Goal: Register for event/course

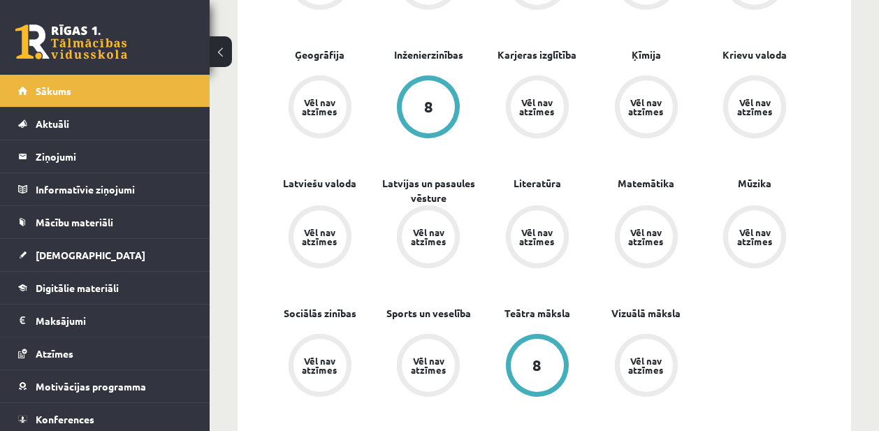
scroll to position [583, 0]
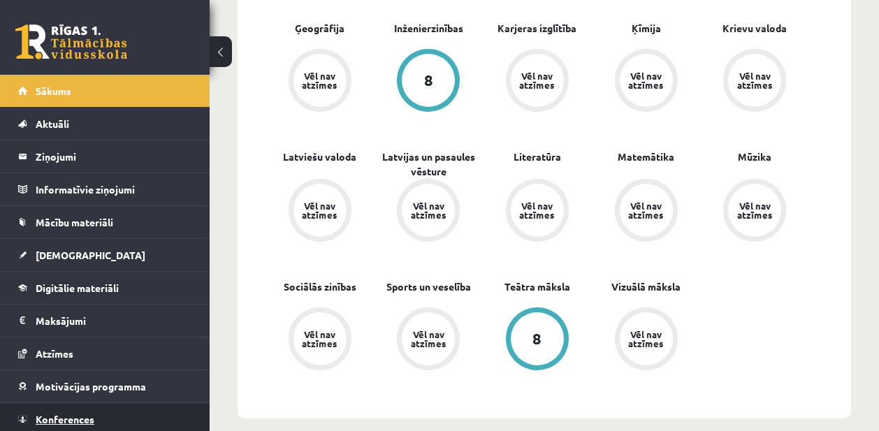
click at [129, 423] on link "Konferences" at bounding box center [105, 419] width 174 height 32
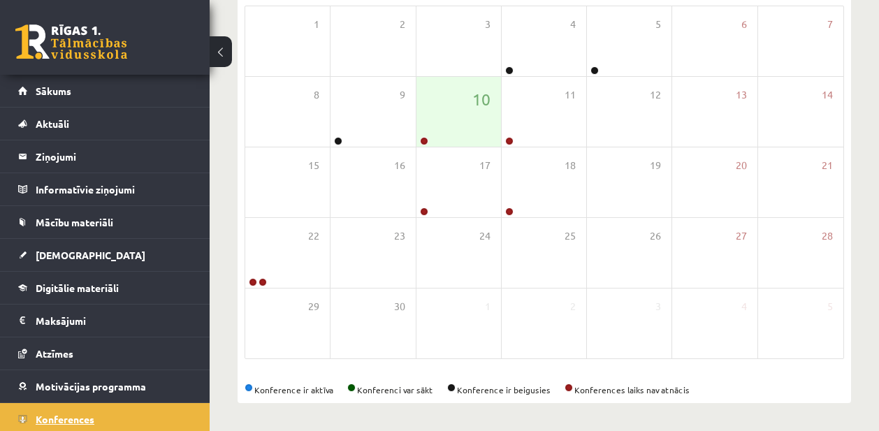
scroll to position [236, 0]
click at [460, 127] on div "10" at bounding box center [458, 112] width 85 height 70
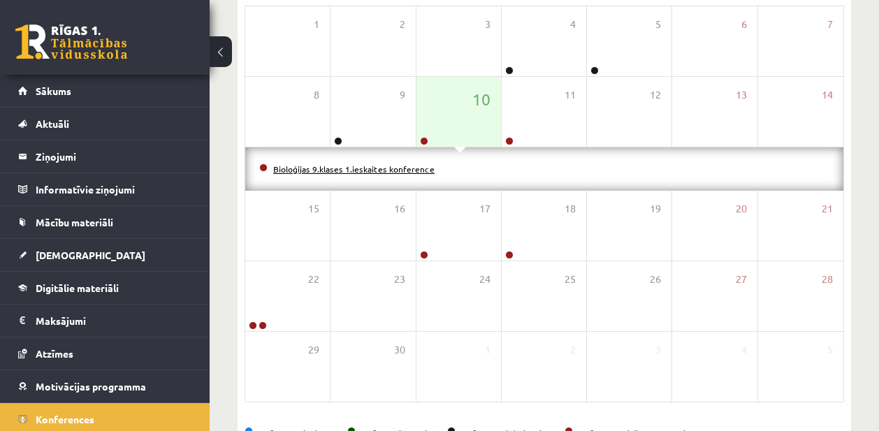
click at [413, 166] on link "Bioloģijas 9.klases 1.ieskaites konference" at bounding box center [353, 168] width 161 height 11
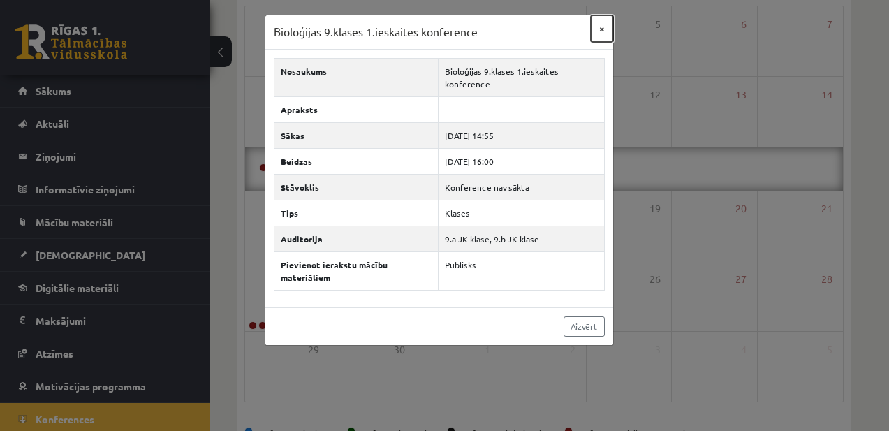
click at [608, 27] on button "×" at bounding box center [602, 28] width 22 height 27
